Goal: Task Accomplishment & Management: Manage account settings

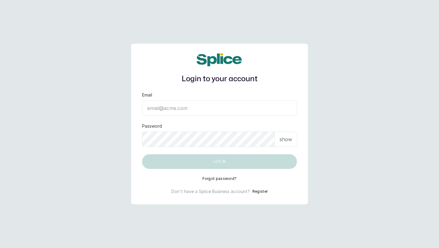
type input "Layo@withsplice.com"
click at [236, 163] on button "Log in" at bounding box center [219, 161] width 155 height 15
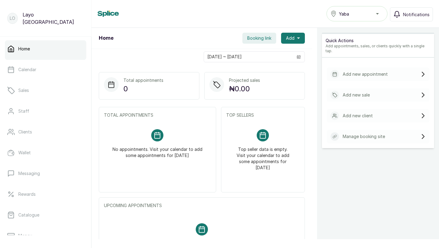
click at [308, 121] on div "Total appointments 0 Projected sales ₦0.00 TOTAL APPOINTMENTS No appointments. …" at bounding box center [201, 177] width 221 height 225
